Goal: Task Accomplishment & Management: Manage account settings

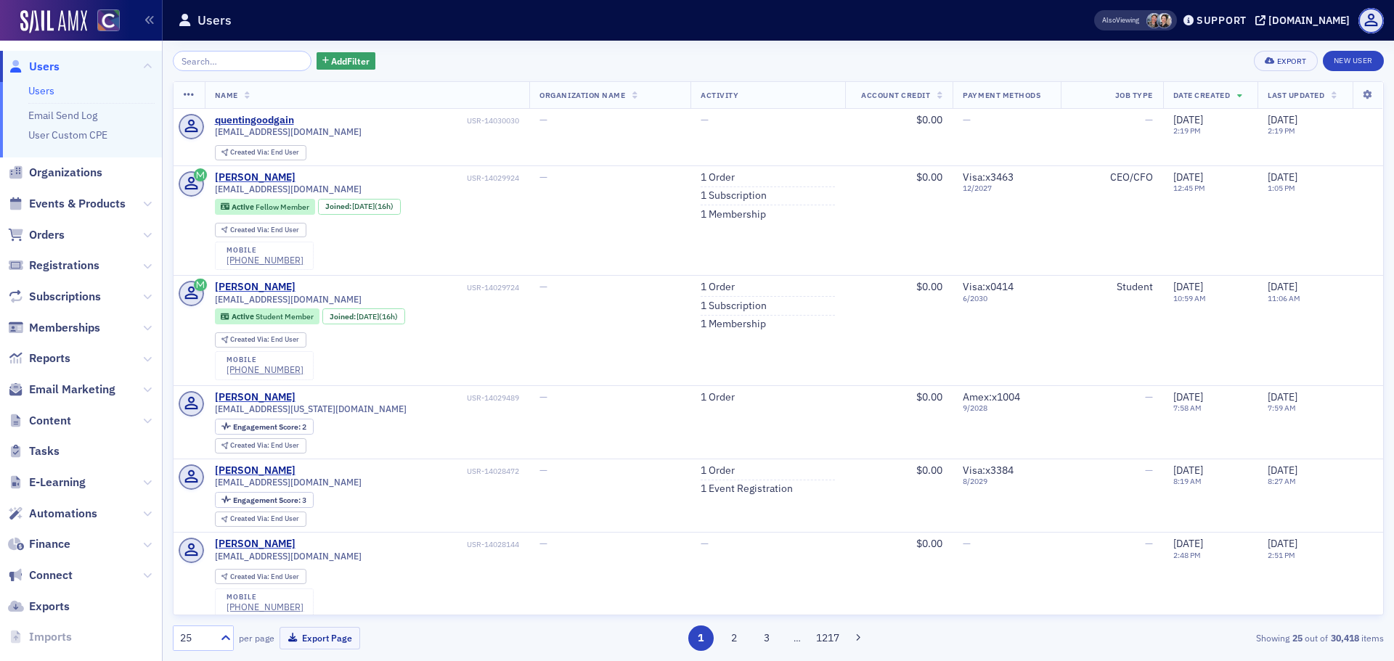
click at [45, 536] on span "Finance" at bounding box center [81, 544] width 162 height 31
click at [50, 549] on span "Finance" at bounding box center [49, 544] width 41 height 16
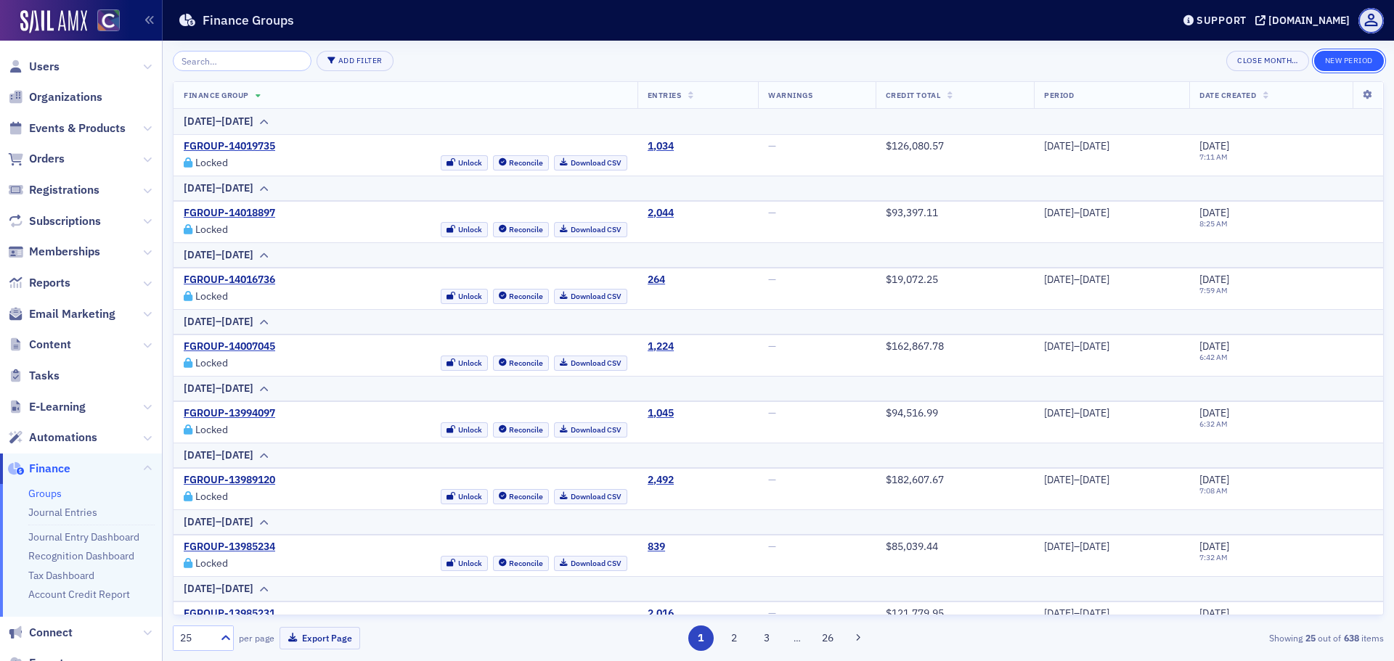
click at [1344, 61] on button "New Period" at bounding box center [1349, 61] width 70 height 20
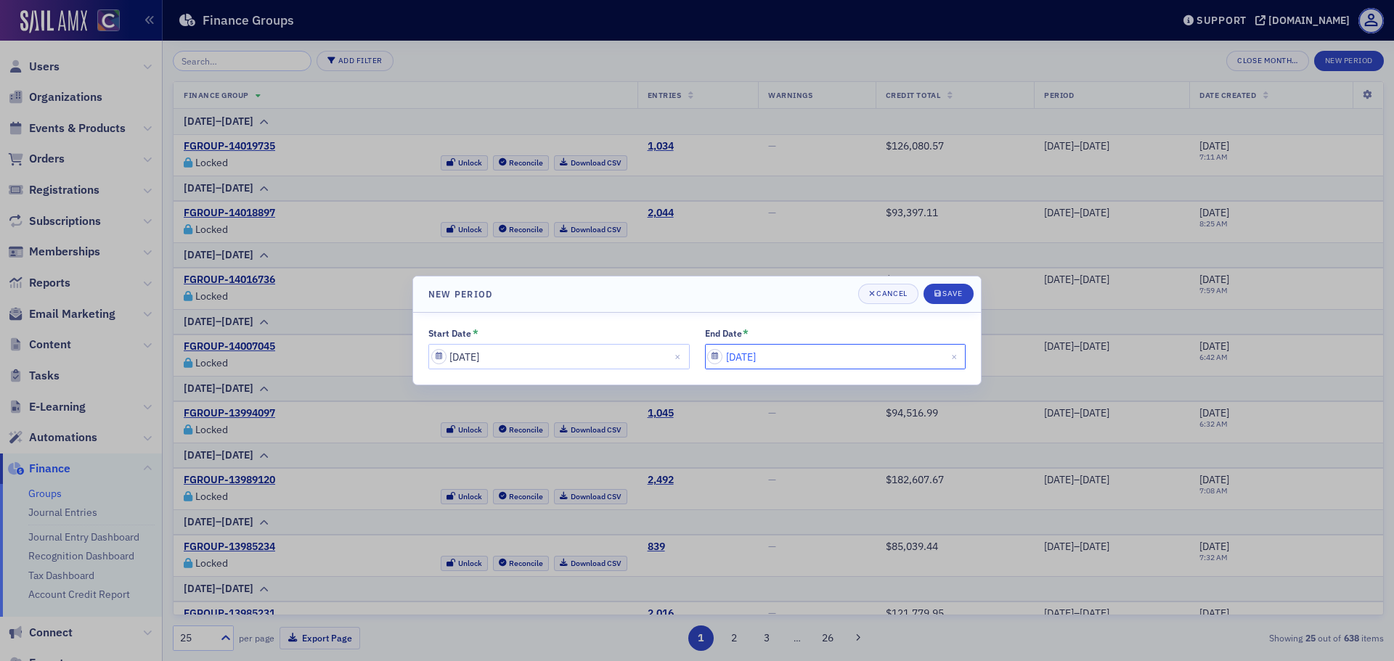
click at [768, 354] on input "[DATE]" at bounding box center [835, 356] width 261 height 25
select select "7"
select select "2025"
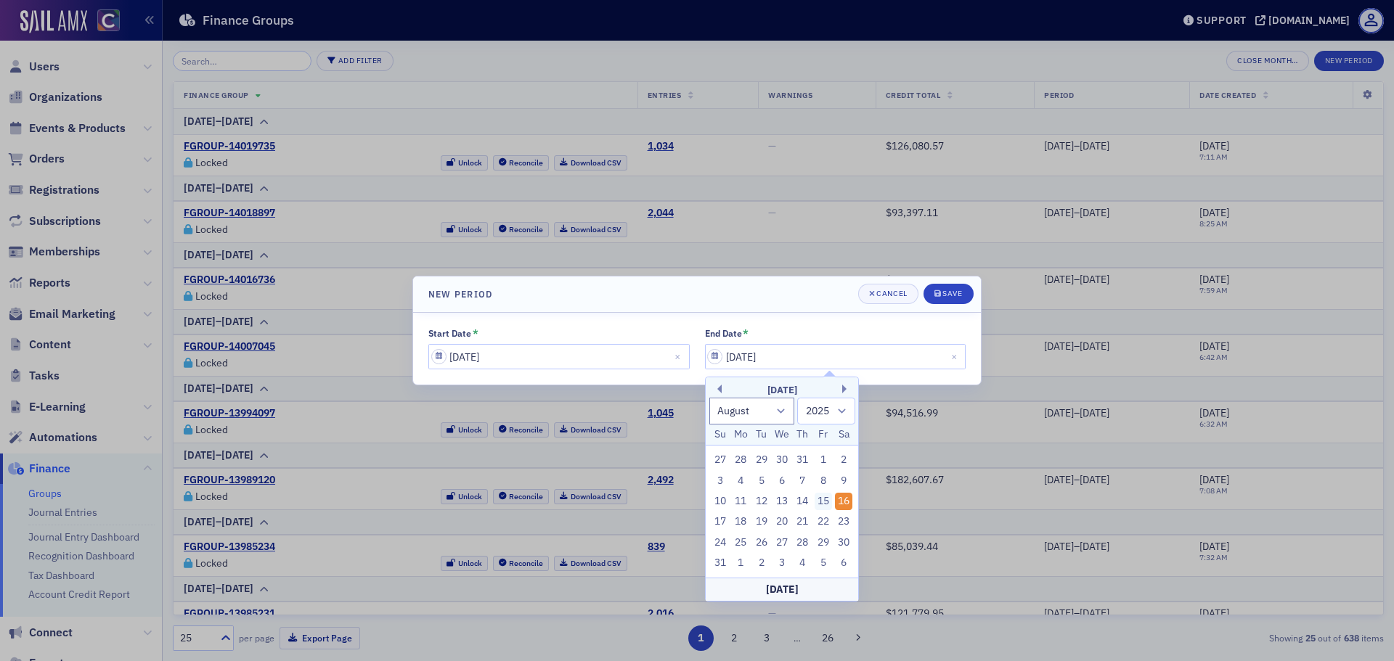
click at [822, 497] on div "15" at bounding box center [822, 501] width 17 height 17
type input "08/15/2025"
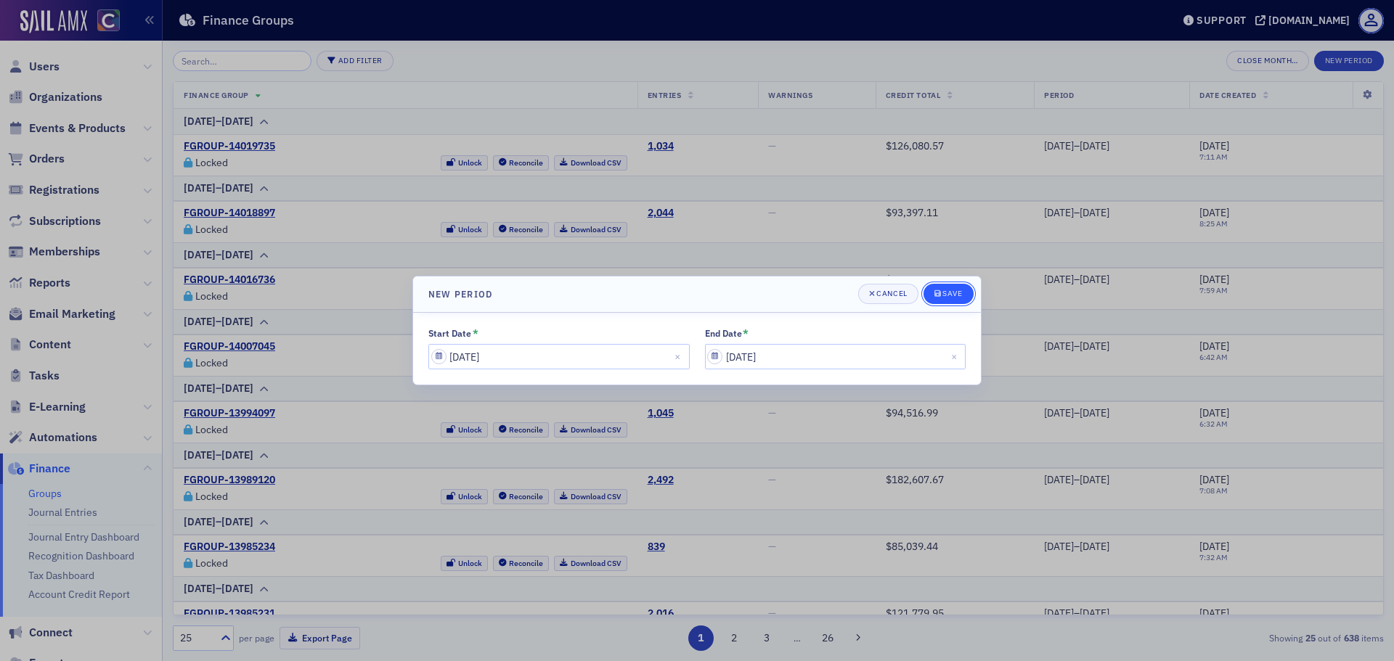
click at [946, 294] on div "Save" at bounding box center [952, 294] width 20 height 8
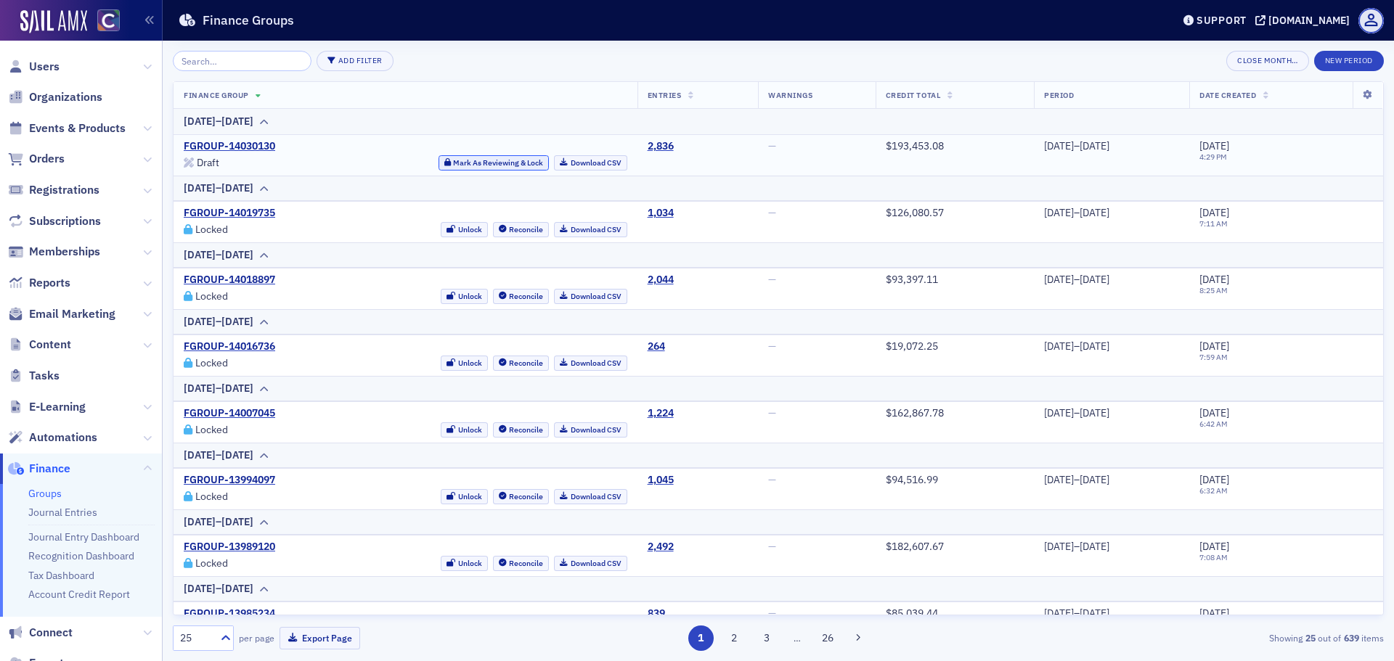
click at [483, 160] on button "Mark As Reviewing & Lock" at bounding box center [493, 162] width 111 height 15
click at [568, 164] on link "Download CSV" at bounding box center [590, 162] width 73 height 15
click at [1339, 60] on button "New Period" at bounding box center [1349, 61] width 70 height 20
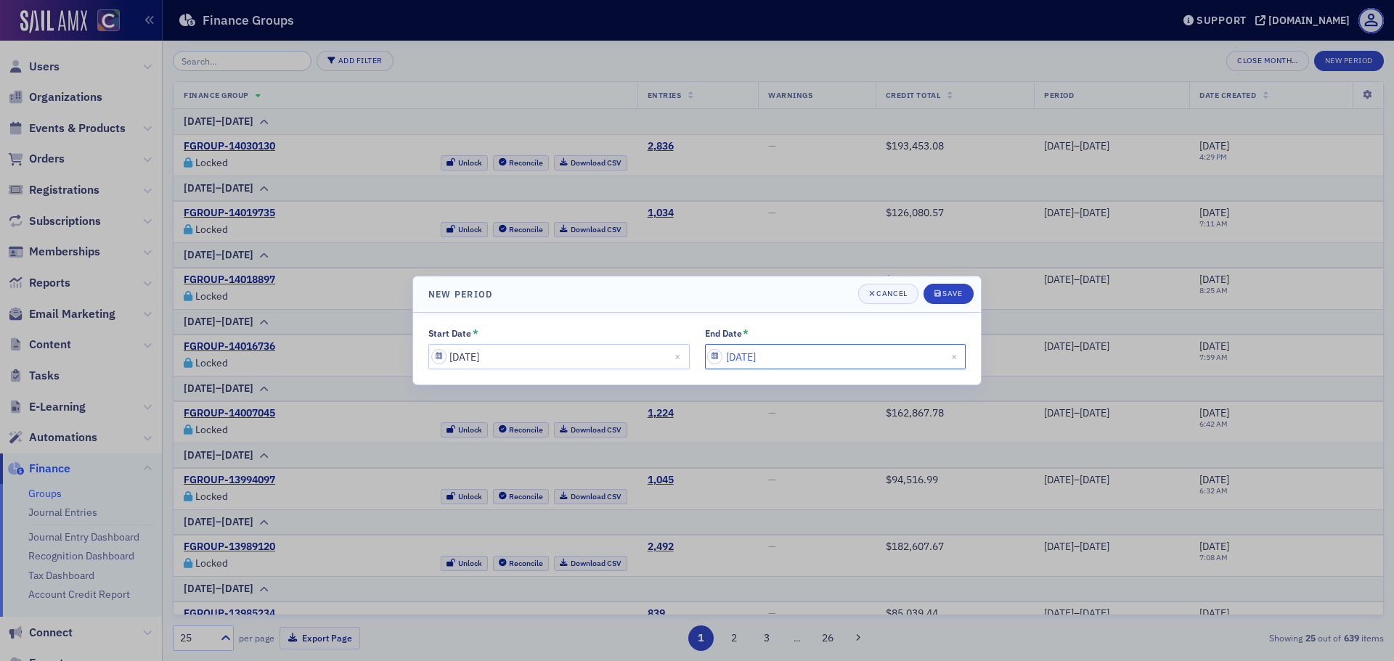
click at [777, 354] on input "[DATE]" at bounding box center [835, 356] width 261 height 25
select select "7"
select select "2025"
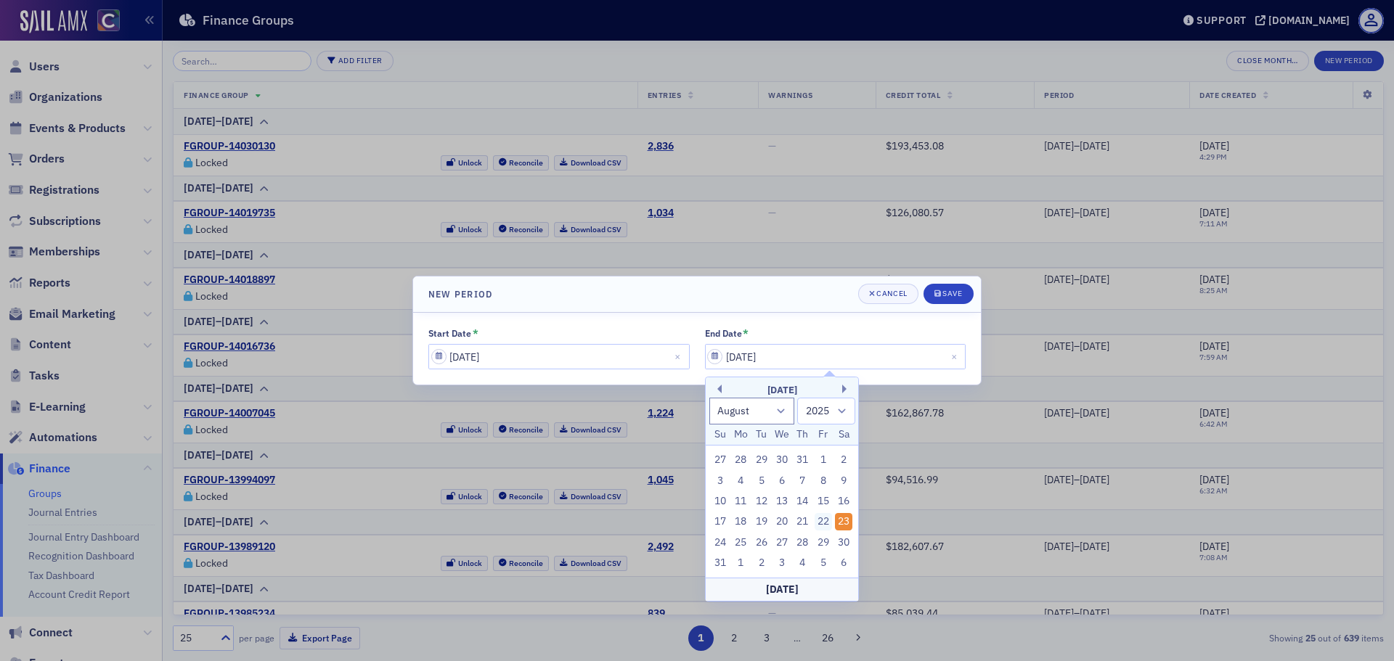
click at [828, 520] on div "22" at bounding box center [822, 521] width 17 height 17
type input "08/22/2025"
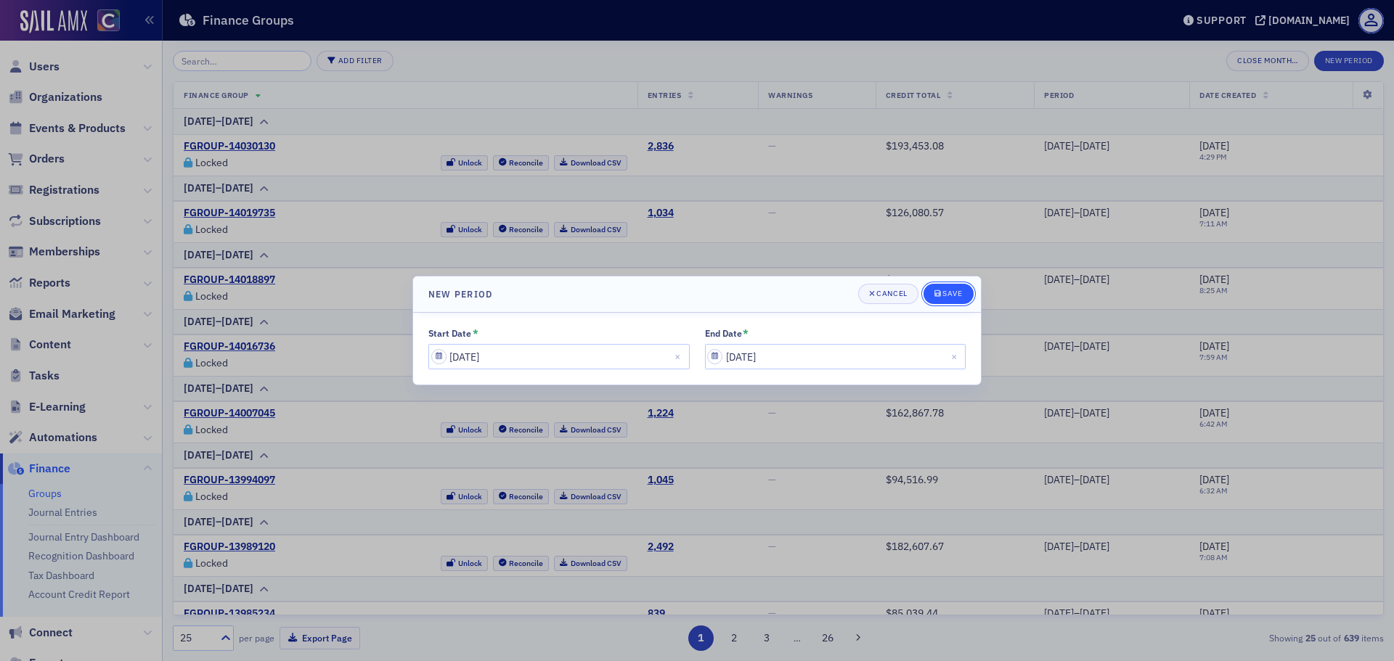
click at [947, 300] on span "Save" at bounding box center [948, 294] width 28 height 12
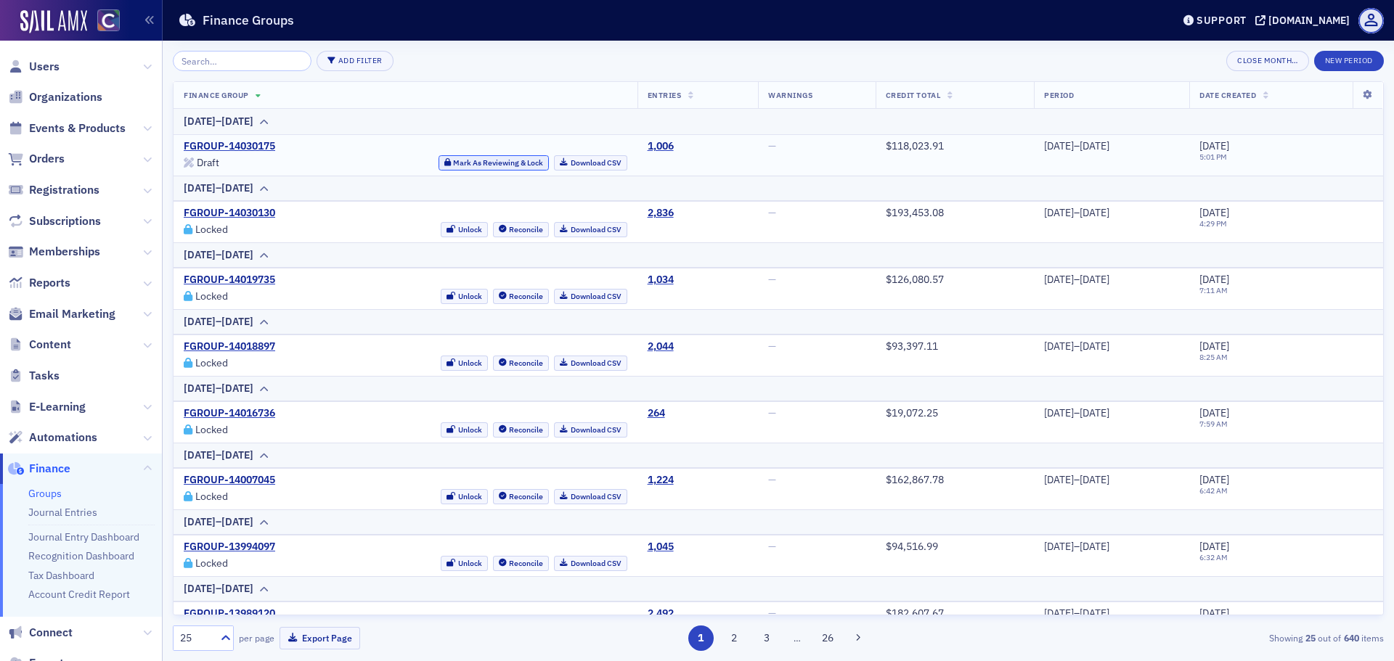
click at [479, 164] on button "Mark As Reviewing & Lock" at bounding box center [493, 162] width 111 height 15
click at [554, 165] on link "Download CSV" at bounding box center [590, 162] width 73 height 15
click at [1357, 67] on button "New Period" at bounding box center [1349, 61] width 70 height 20
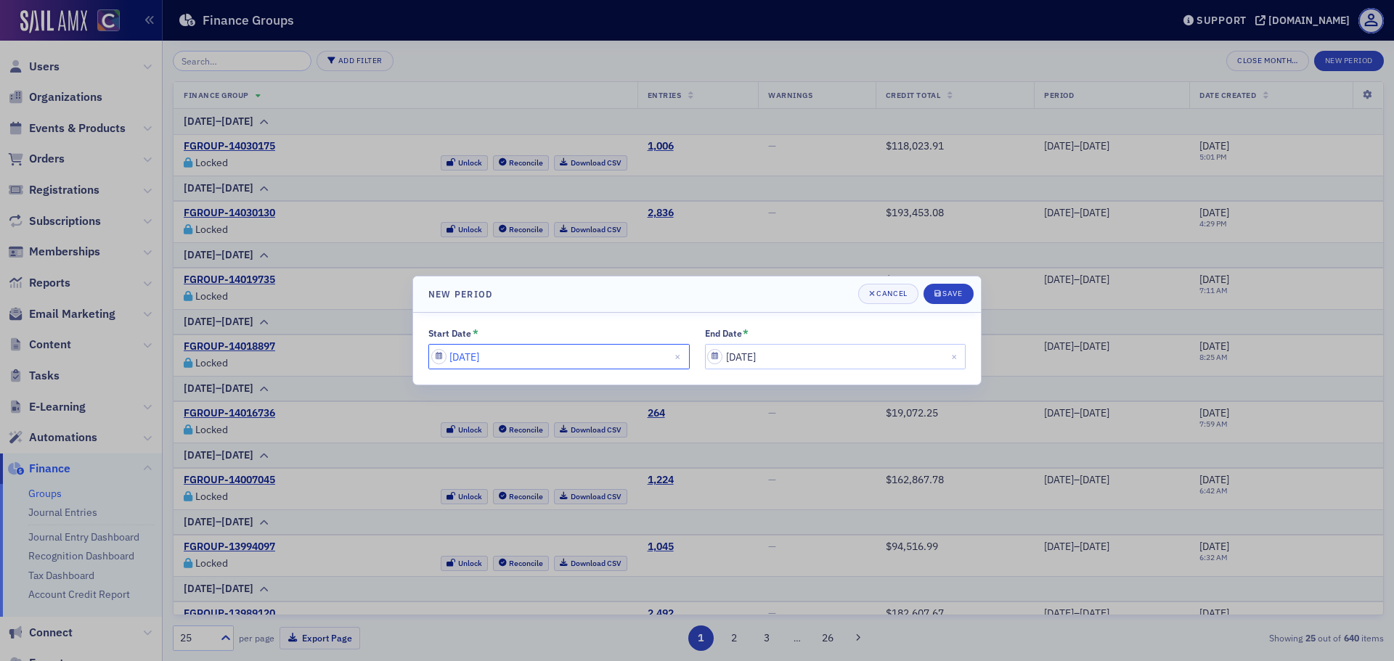
click at [541, 357] on input "08/23/2025" at bounding box center [558, 356] width 261 height 25
select select "7"
select select "2025"
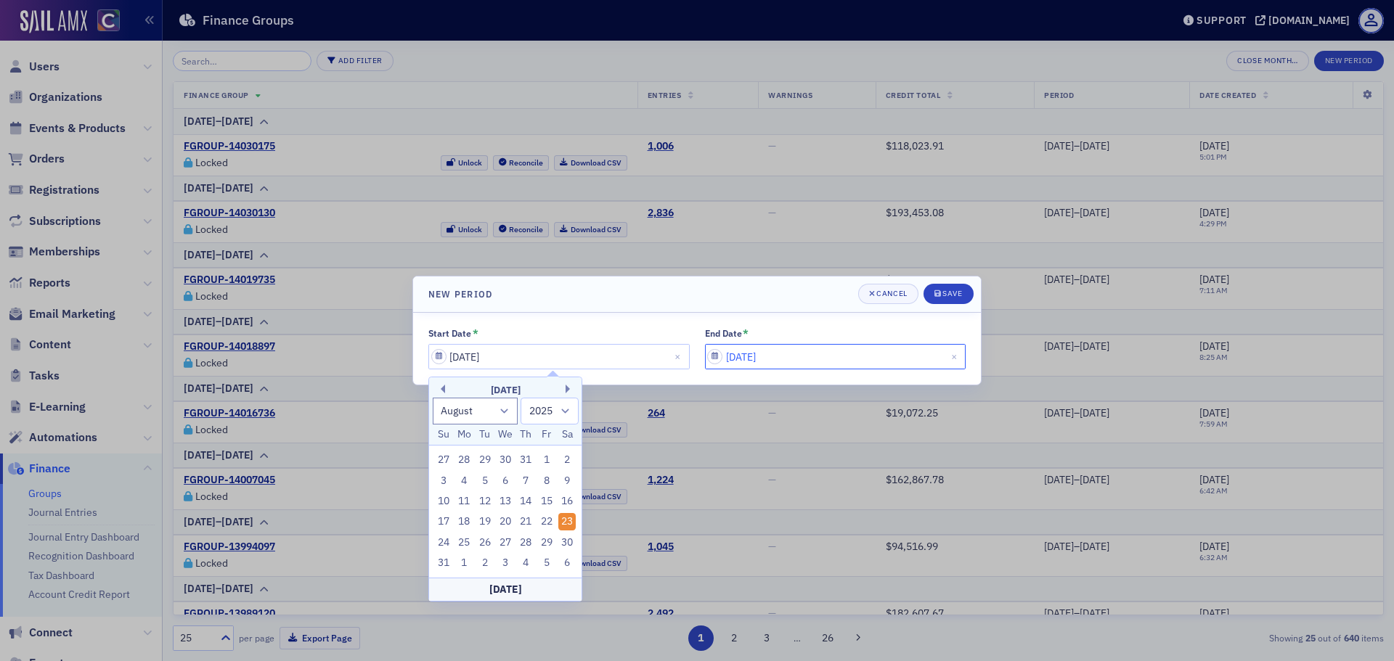
click at [740, 355] on input "08/30/2025" at bounding box center [835, 356] width 261 height 25
select select "7"
select select "2025"
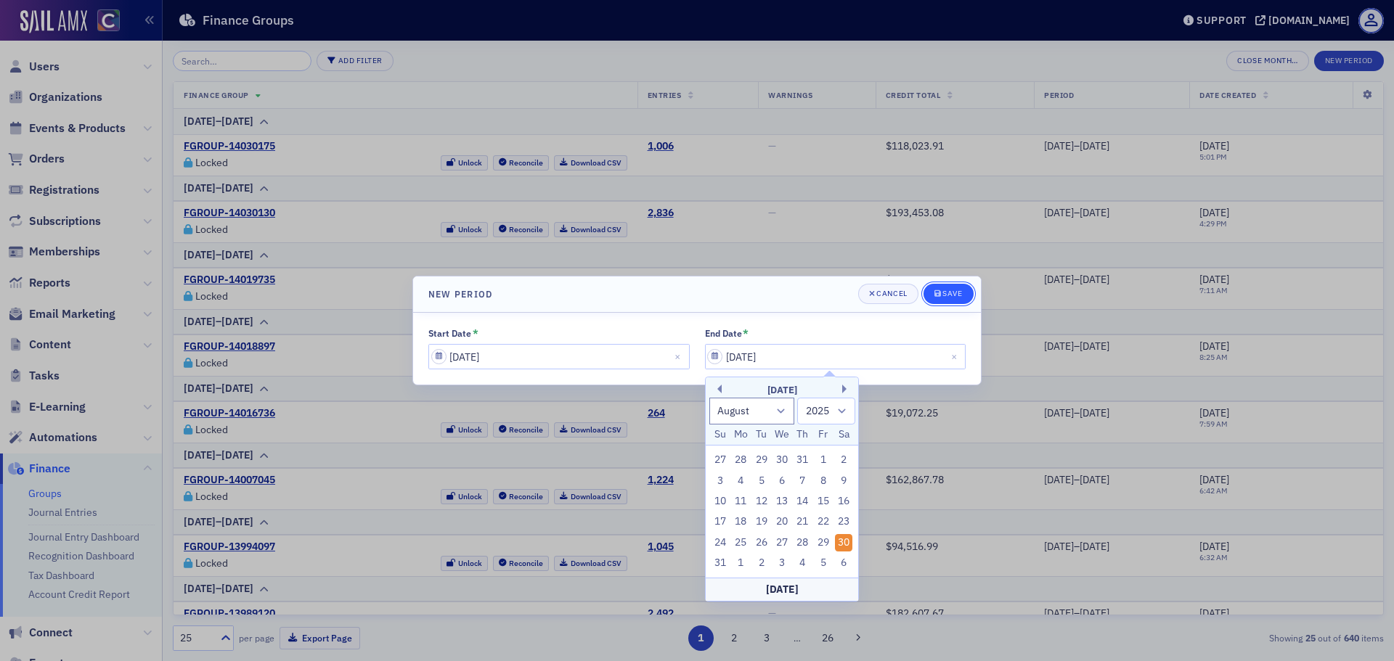
click at [941, 289] on div "submit" at bounding box center [938, 294] width 9 height 12
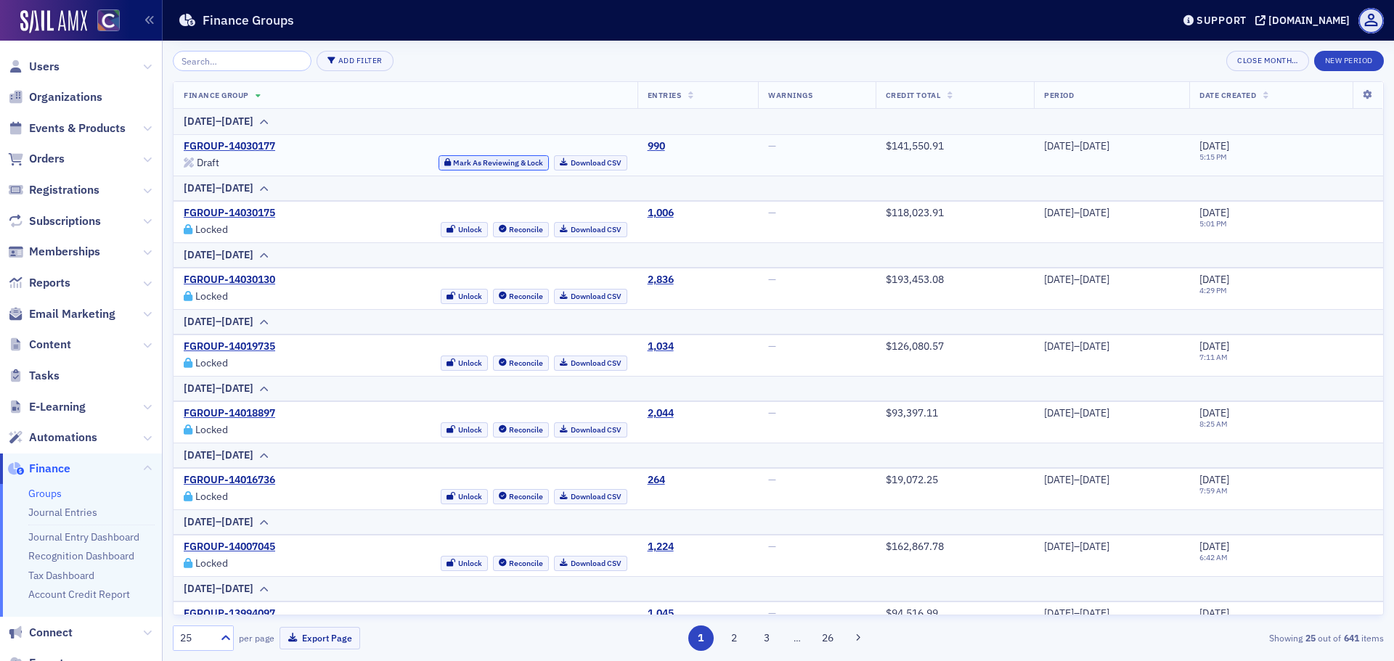
click at [491, 168] on button "Mark As Reviewing & Lock" at bounding box center [493, 162] width 111 height 15
click at [560, 166] on link "Download CSV" at bounding box center [590, 162] width 73 height 15
click at [1341, 57] on button "New Period" at bounding box center [1349, 61] width 70 height 20
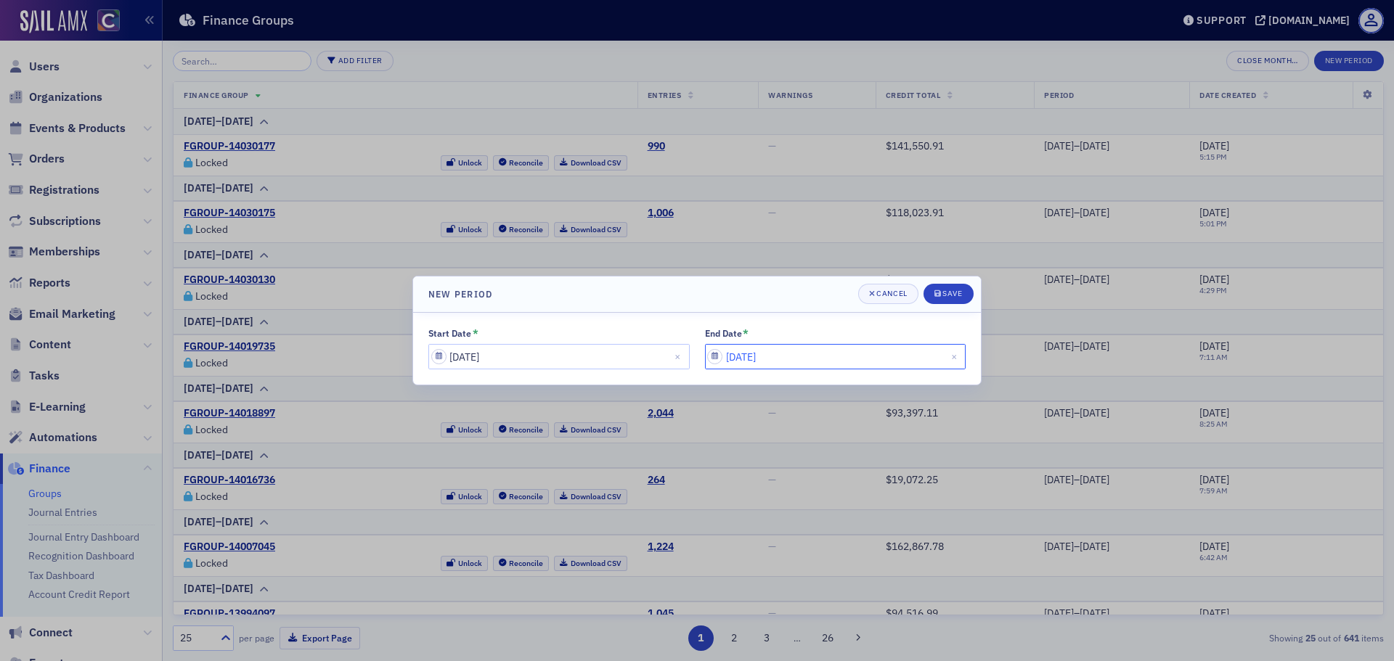
click at [749, 351] on input "09/07/2025" at bounding box center [835, 356] width 261 height 25
select select "8"
select select "2025"
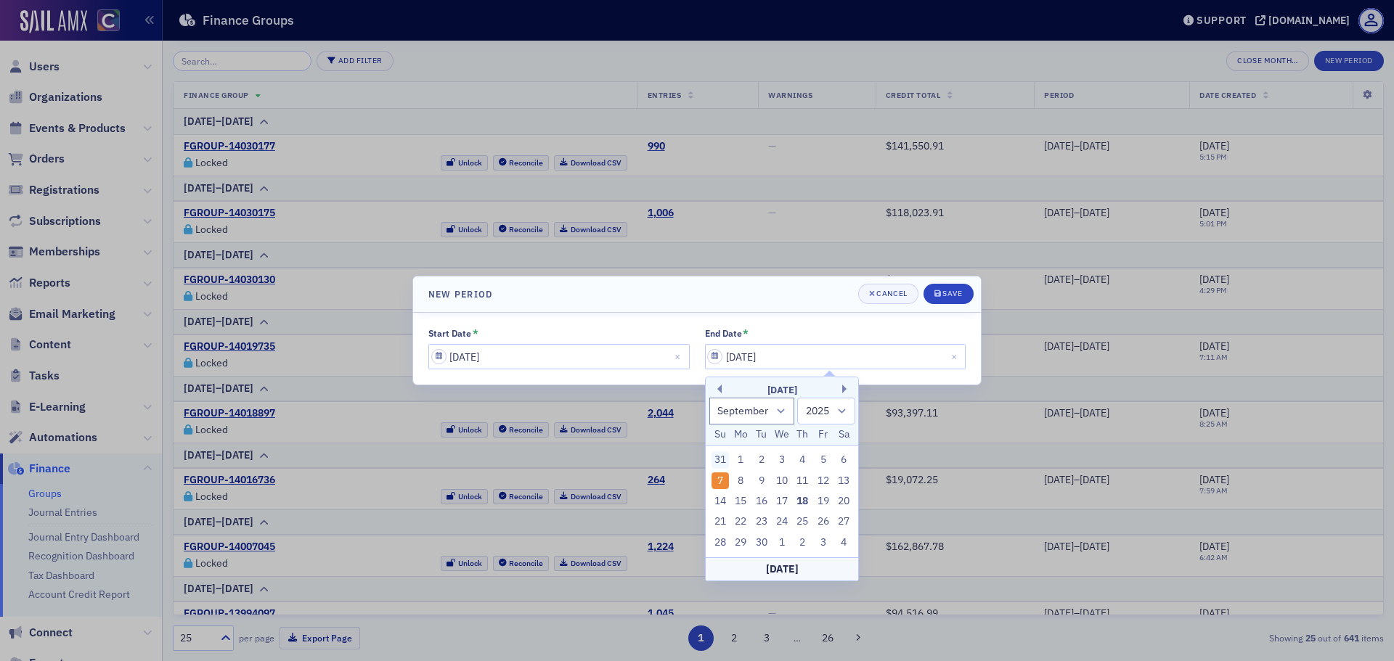
click at [721, 457] on div "31" at bounding box center [719, 460] width 17 height 17
type input "08/31/2025"
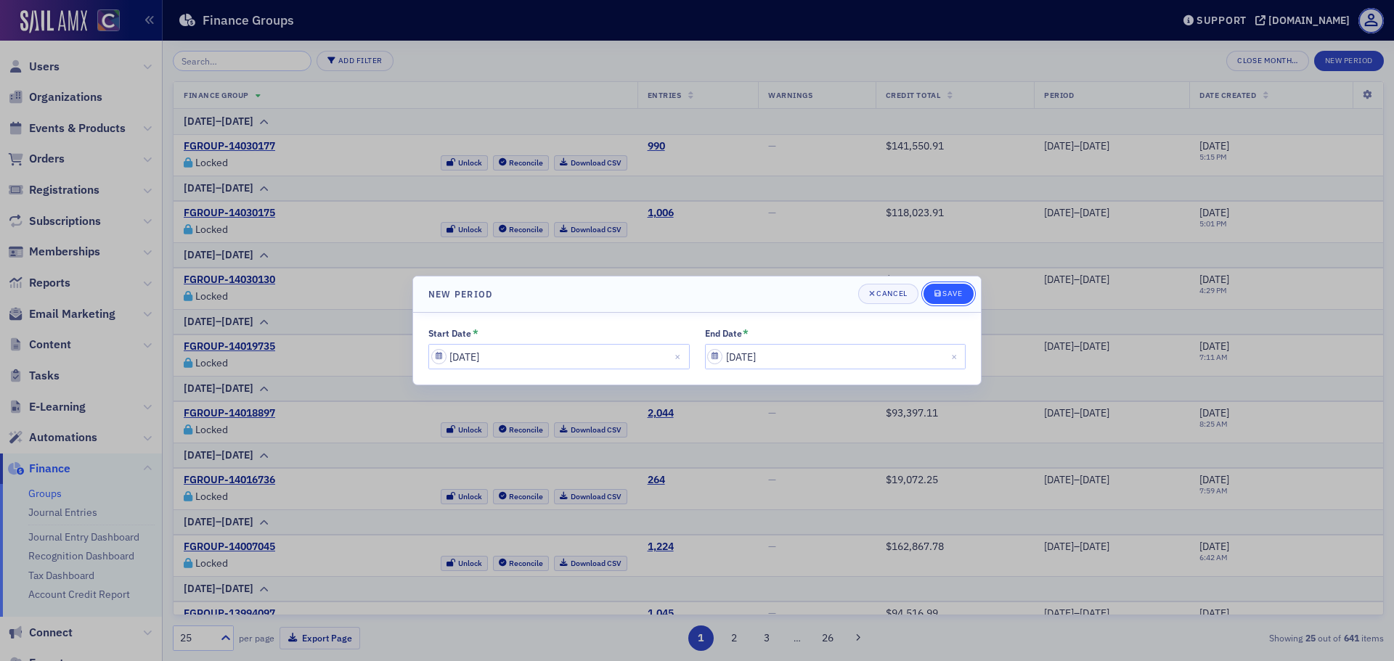
click at [955, 301] on button "Save" at bounding box center [948, 294] width 50 height 20
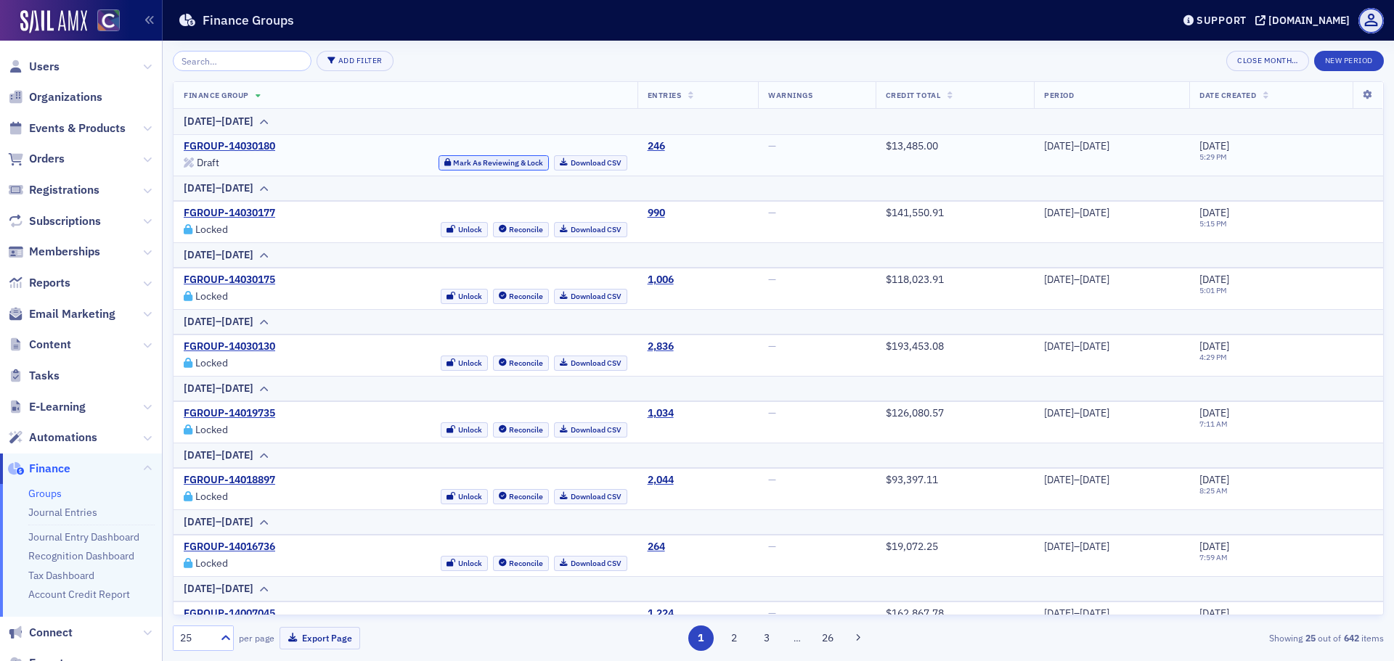
click at [487, 160] on button "Mark As Reviewing & Lock" at bounding box center [493, 162] width 111 height 15
click at [560, 163] on icon at bounding box center [564, 163] width 8 height 8
